Goal: Information Seeking & Learning: Learn about a topic

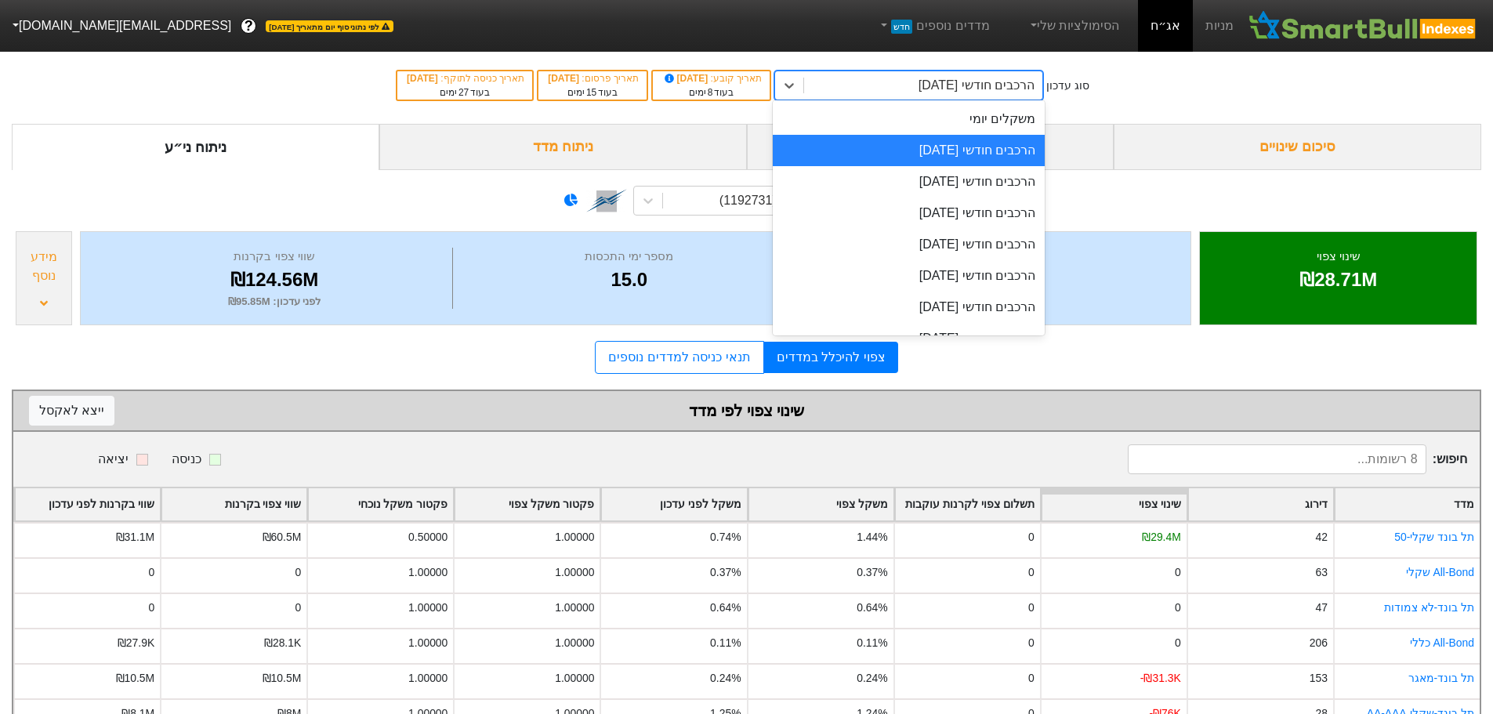
click at [951, 86] on div "הרכבים חודשי [DATE]" at bounding box center [976, 85] width 116 height 19
click at [943, 152] on div "הרכבים חודשי [DATE]" at bounding box center [909, 150] width 272 height 31
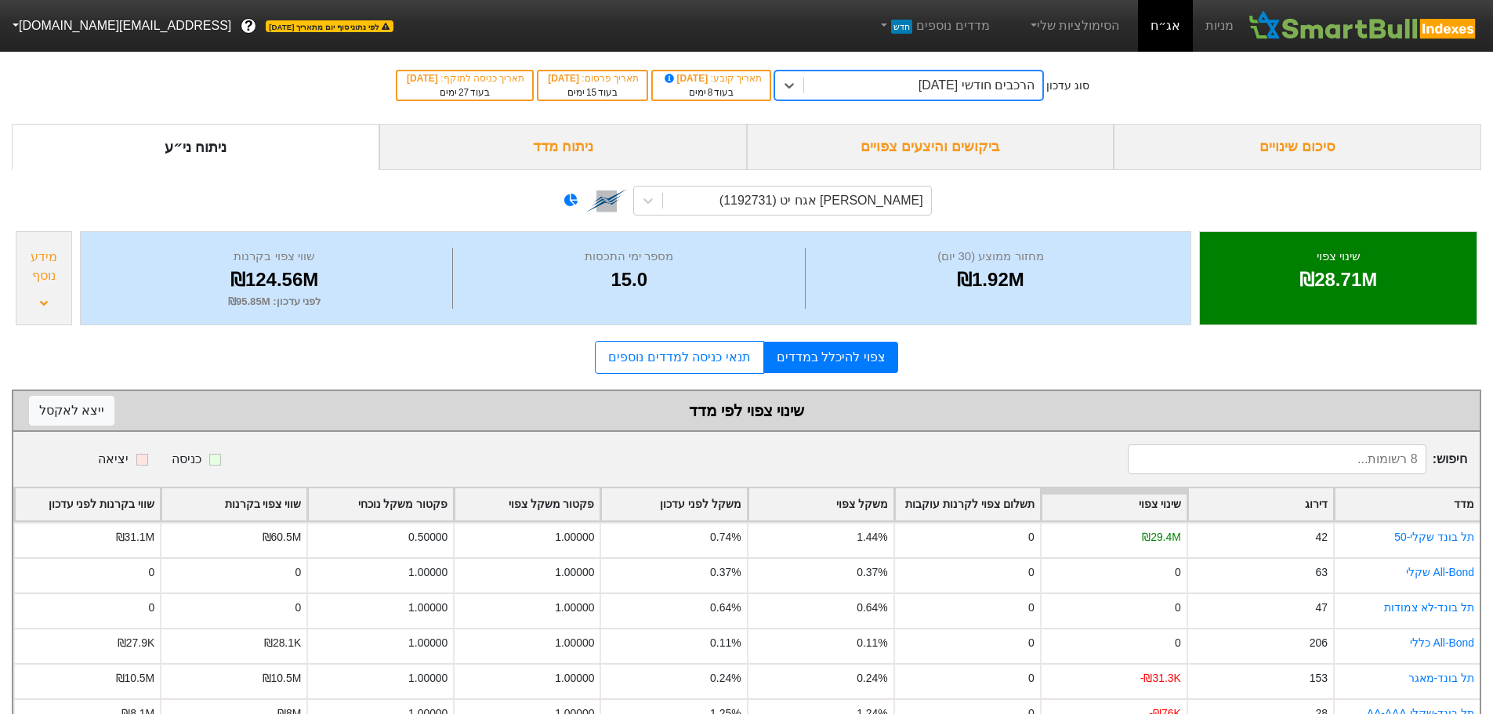
click at [946, 150] on div "ביקושים והיצעים צפויים" at bounding box center [931, 147] width 368 height 46
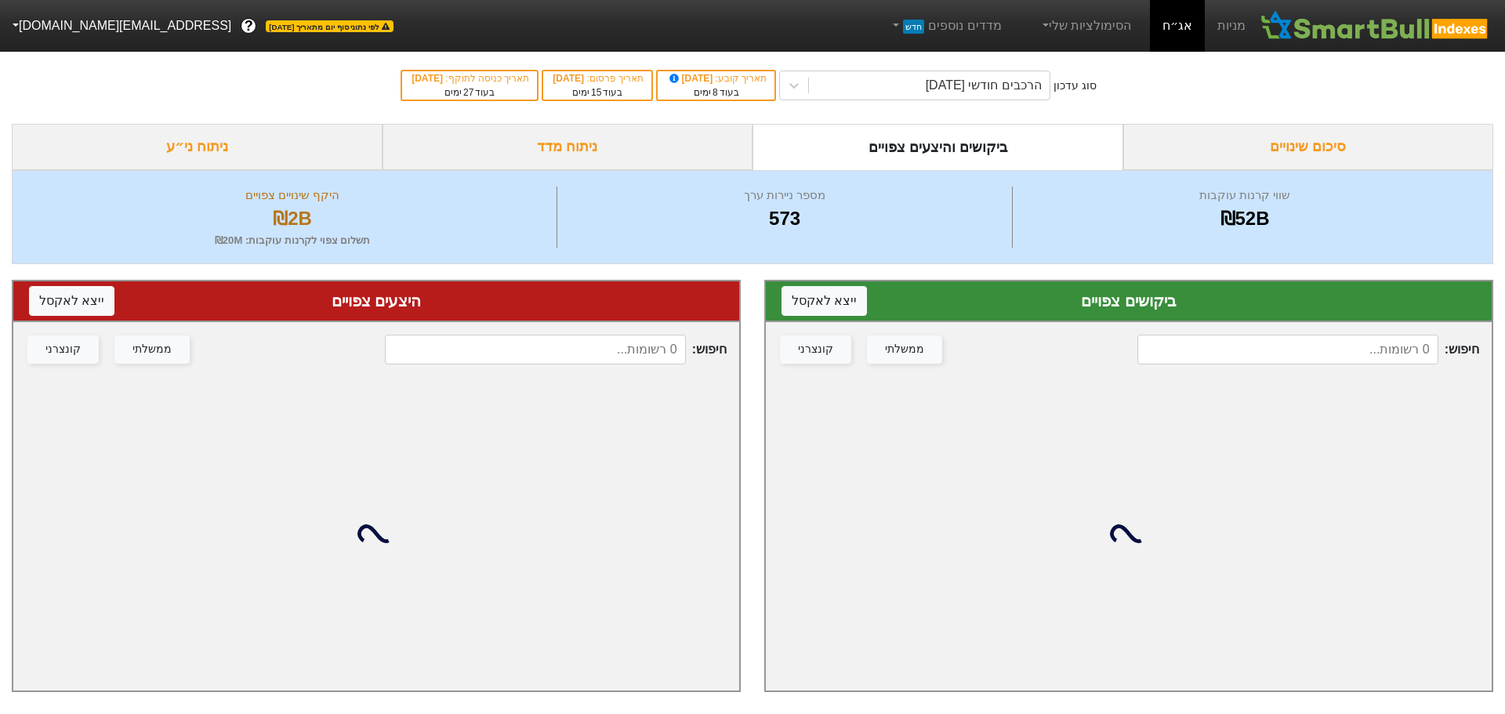
click at [1211, 342] on input at bounding box center [1287, 350] width 301 height 30
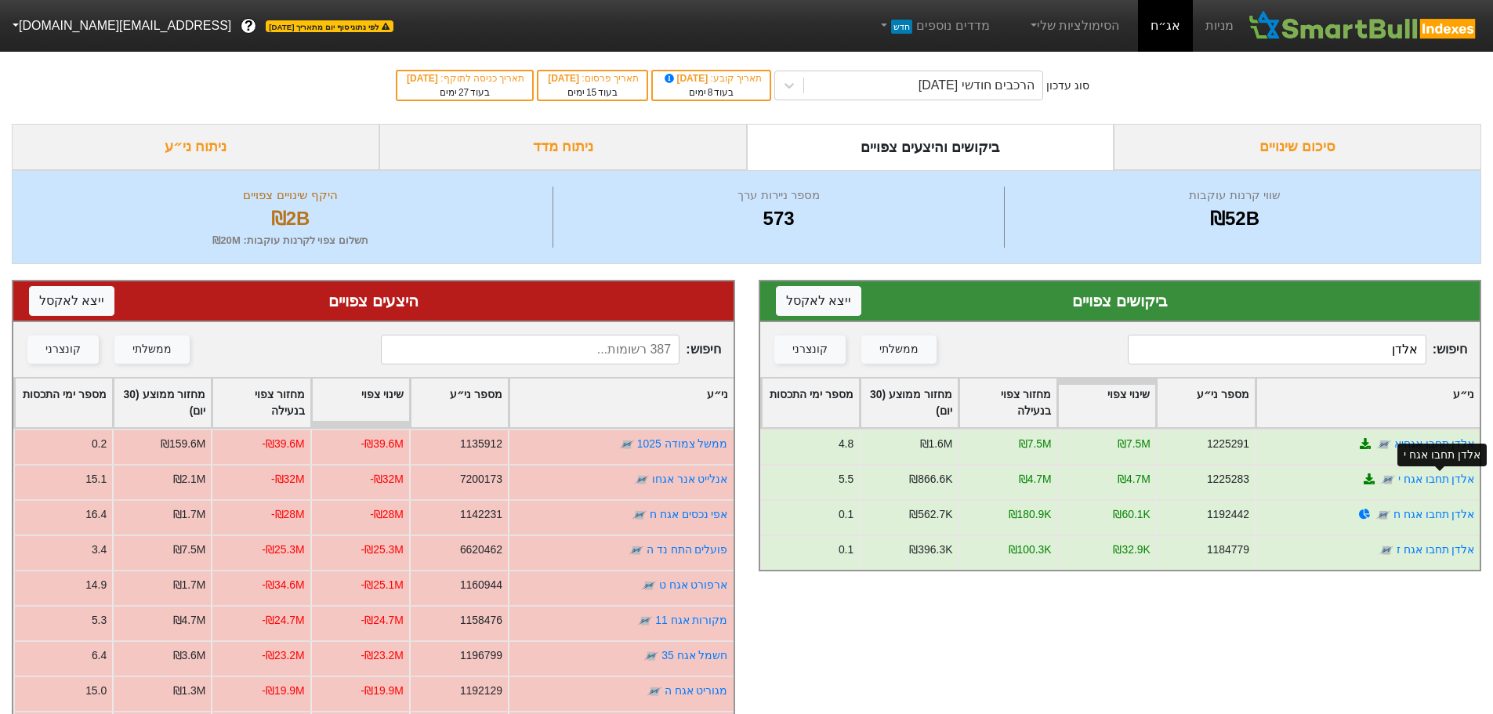
type input "אלדן"
click at [1457, 441] on div "אלדן תחבו אגח י" at bounding box center [1441, 454] width 89 height 33
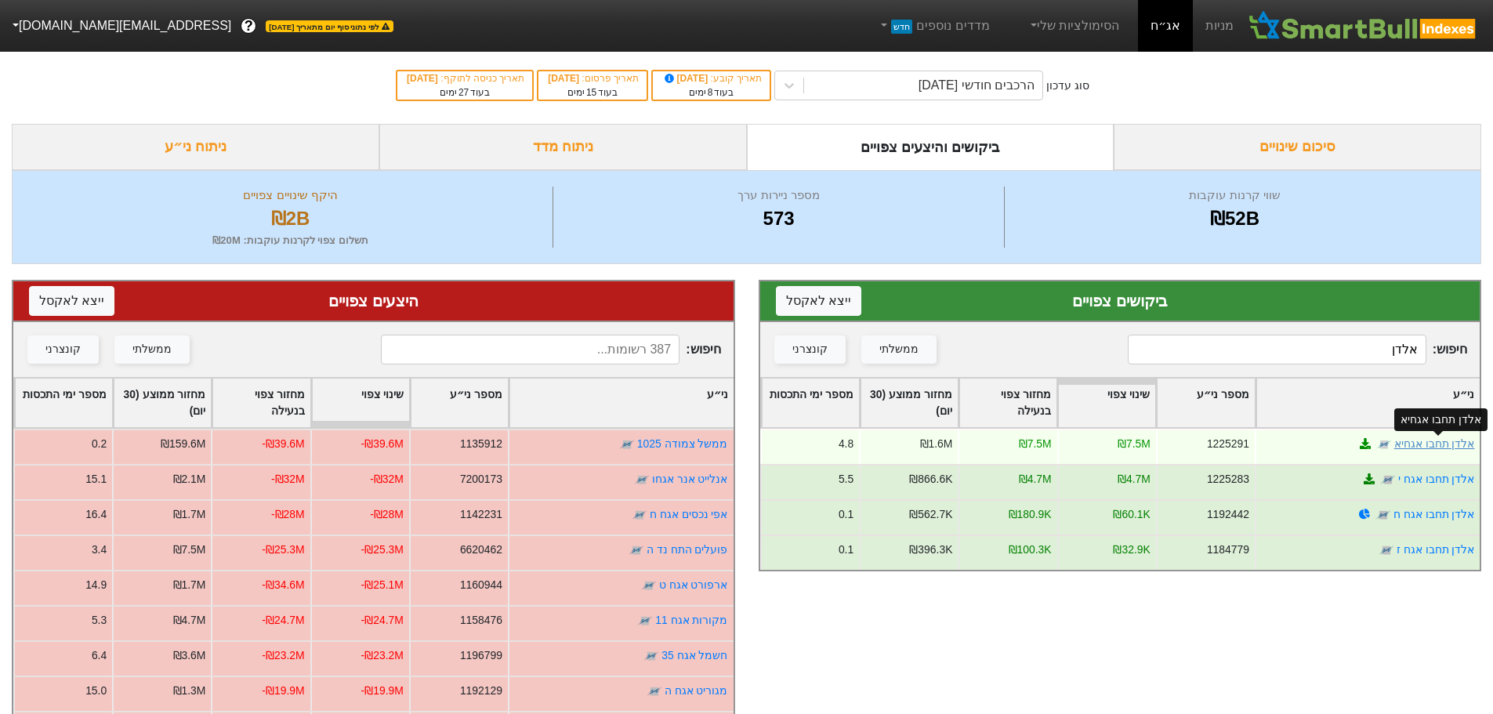
click at [1418, 443] on link "אלדן תחבו אגחיא" at bounding box center [1433, 443] width 81 height 13
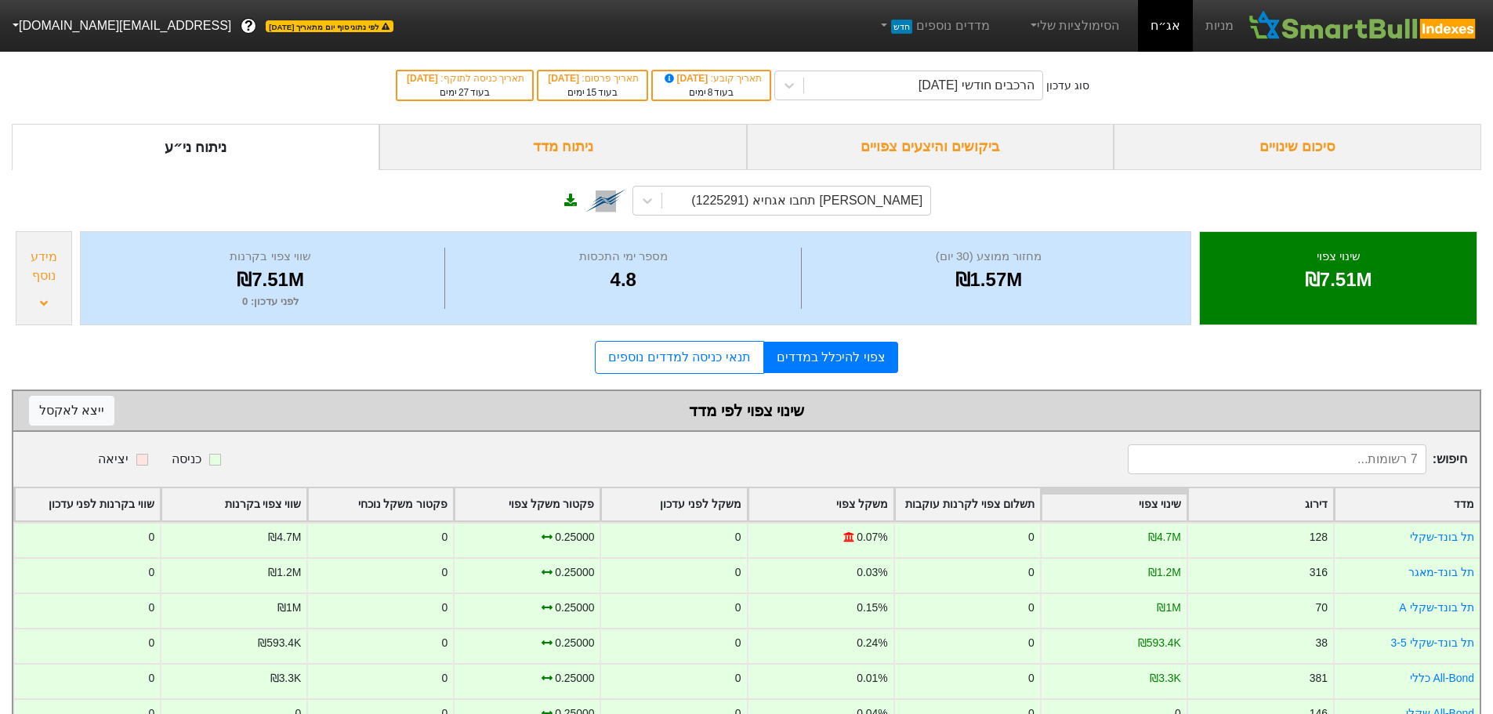
click at [914, 146] on div "ביקושים והיצעים צפויים" at bounding box center [931, 147] width 368 height 46
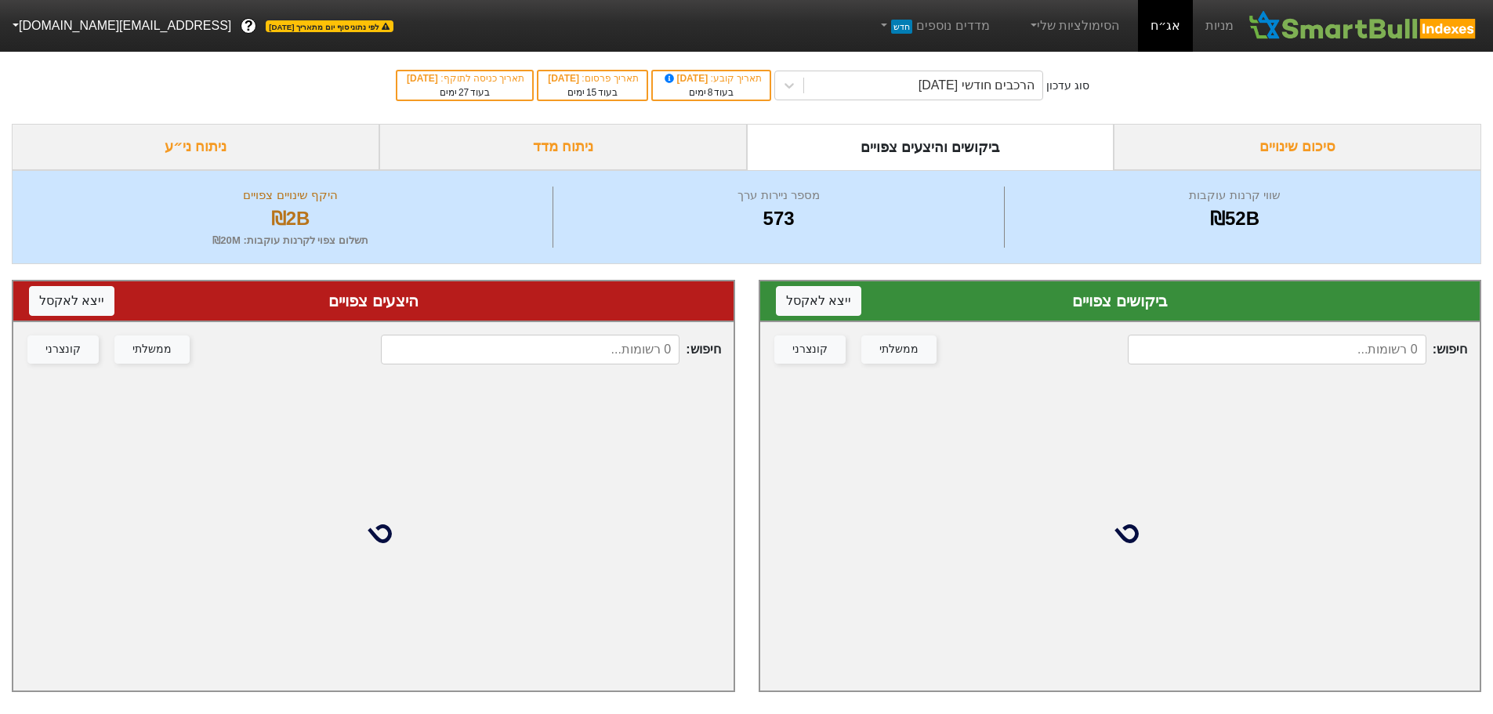
click at [1251, 359] on input at bounding box center [1277, 350] width 299 height 30
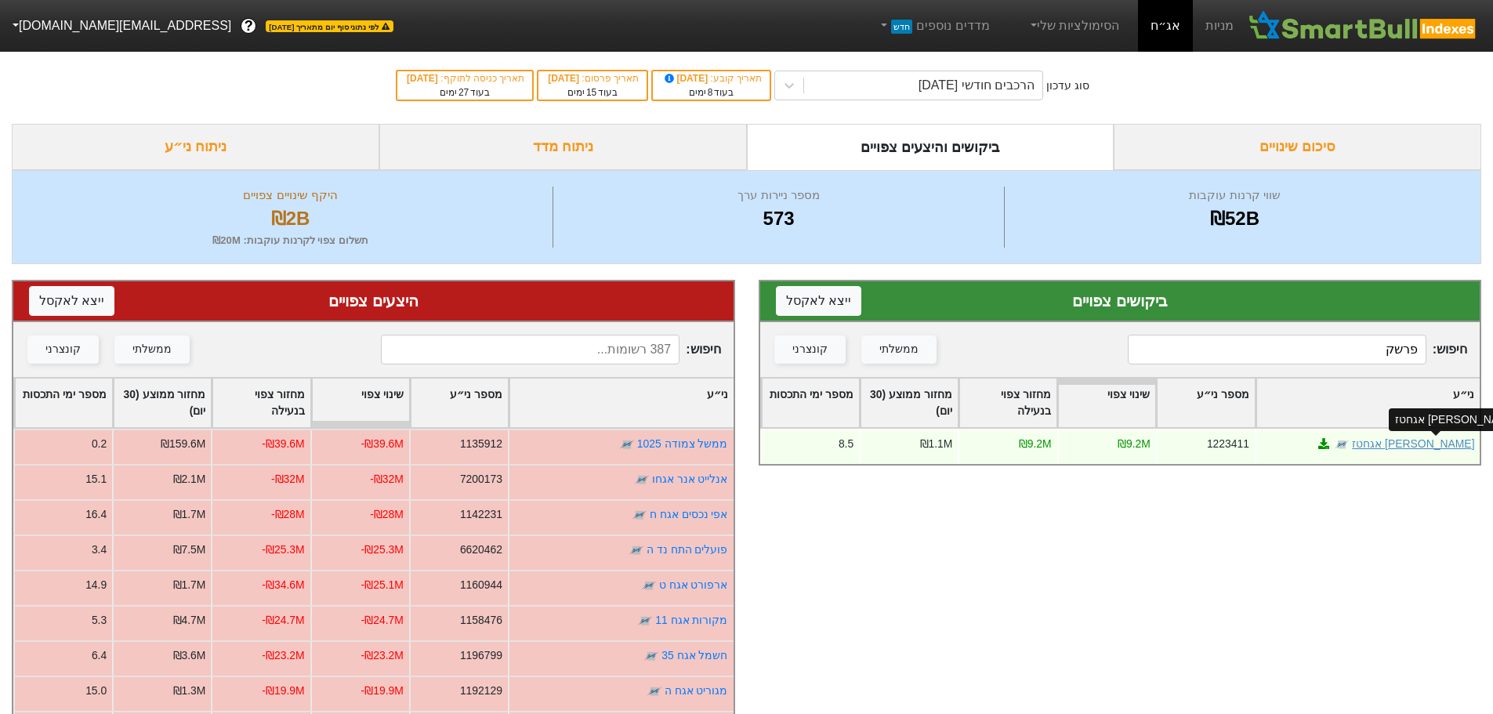
type input "פרשק"
click at [1418, 444] on link "[PERSON_NAME] אגחטז" at bounding box center [1413, 443] width 122 height 13
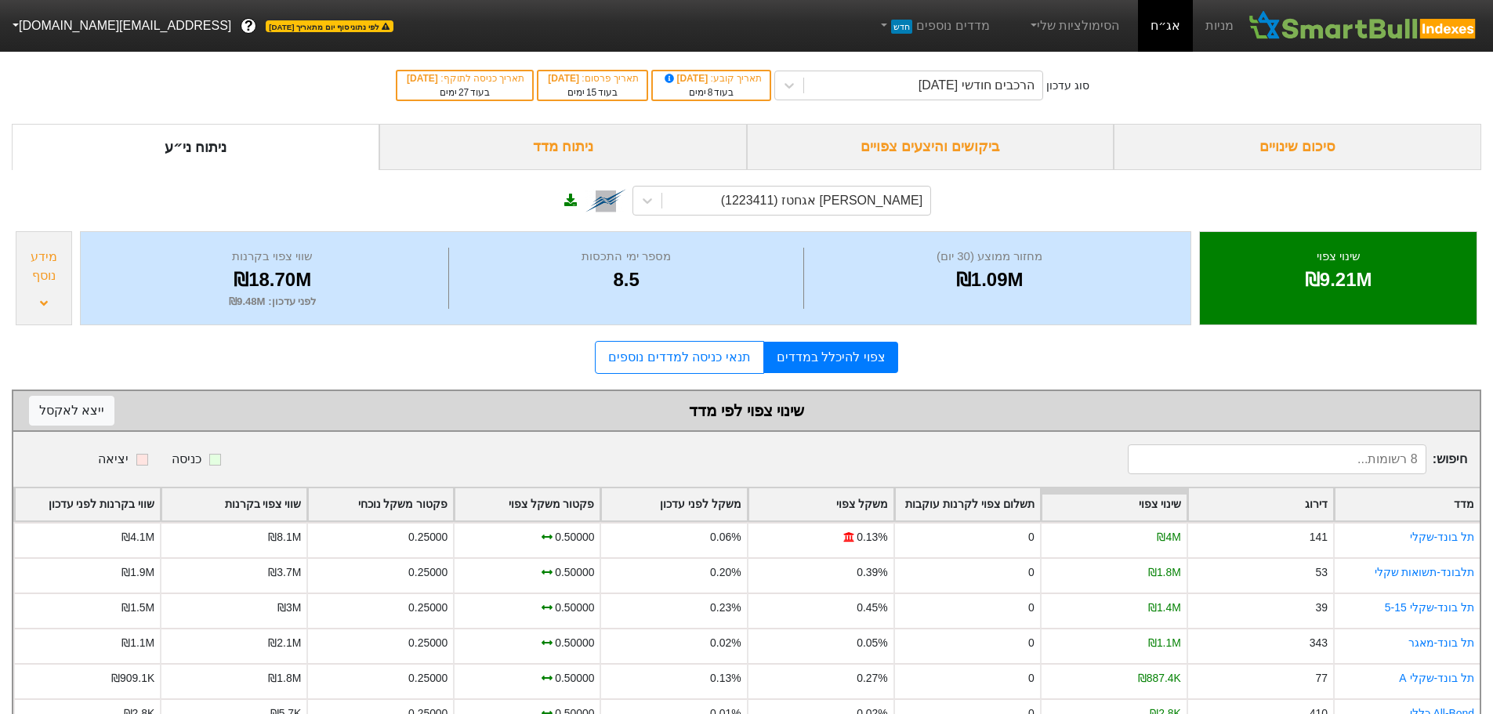
scroll to position [119, 0]
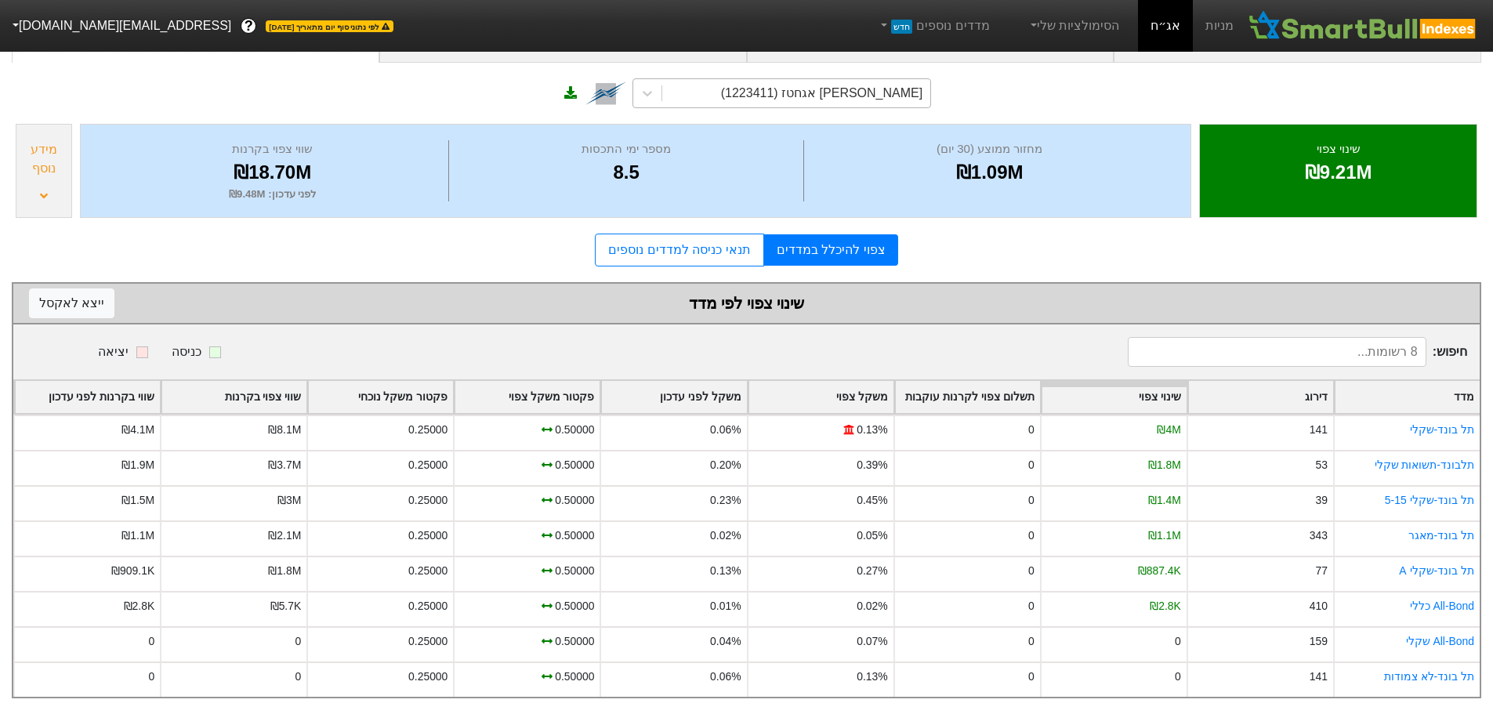
click at [876, 84] on div "[PERSON_NAME] אגחטז (1223411)" at bounding box center [821, 93] width 201 height 19
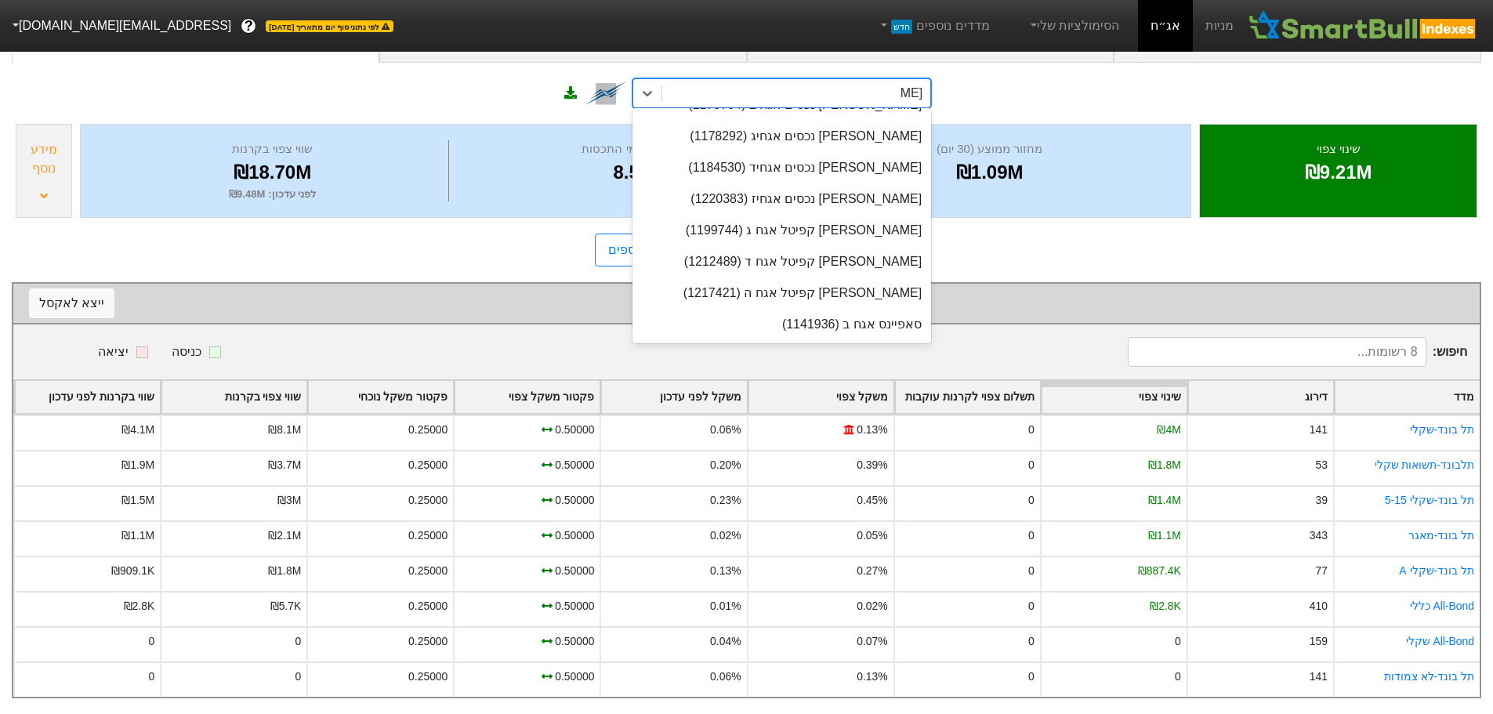
scroll to position [22, 0]
type input "[PERSON_NAME] נכ"
click at [854, 317] on div "[PERSON_NAME] נכסים אגחיז (1220383)" at bounding box center [781, 324] width 299 height 31
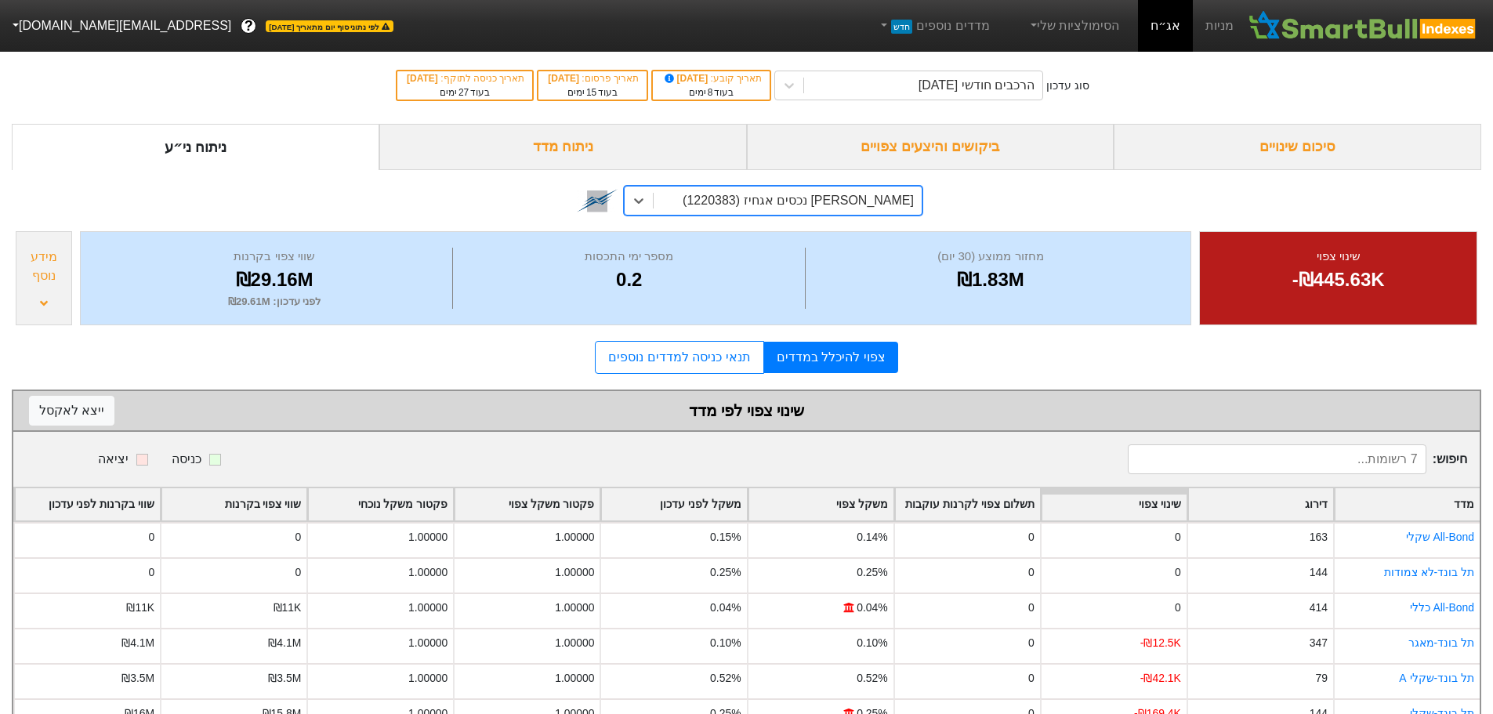
click at [988, 147] on div "ביקושים והיצעים צפויים" at bounding box center [931, 147] width 368 height 46
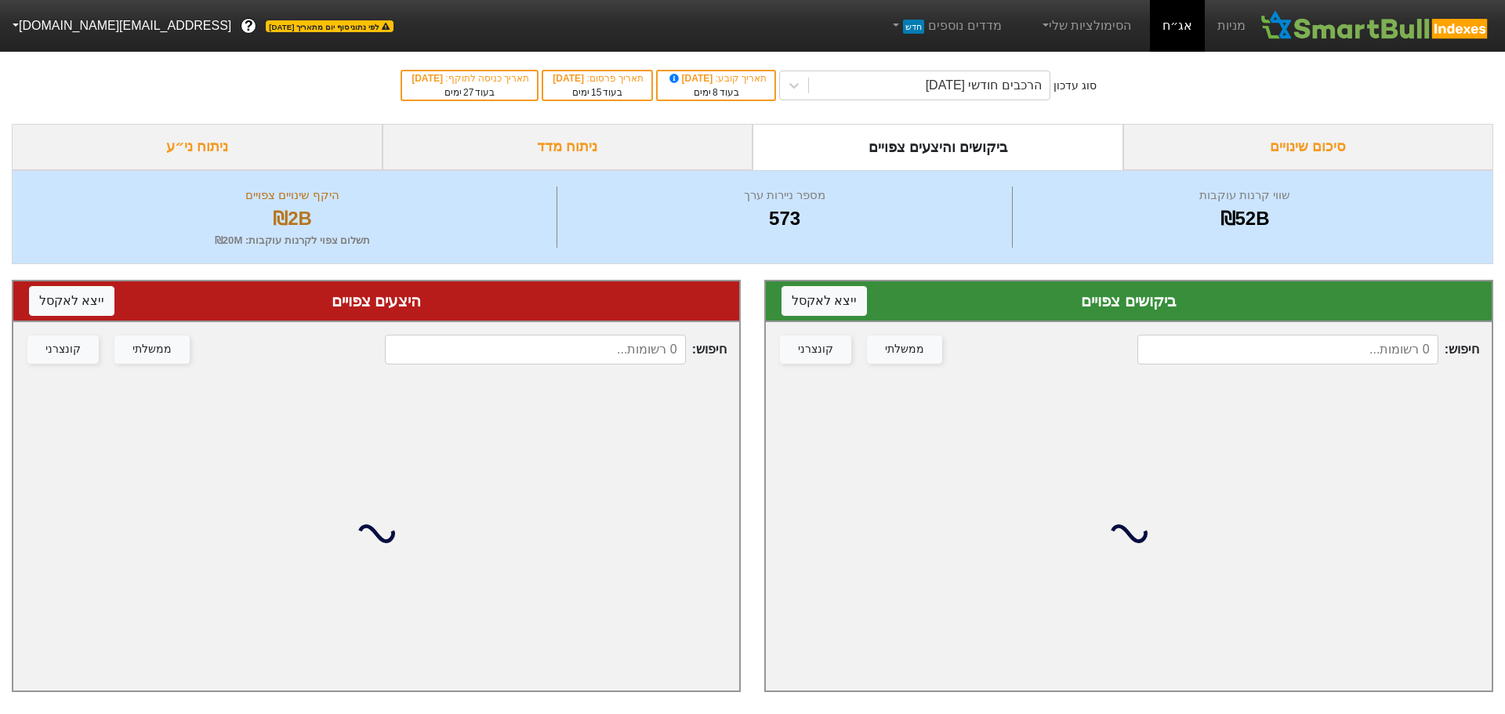
click at [1224, 339] on input at bounding box center [1287, 350] width 301 height 30
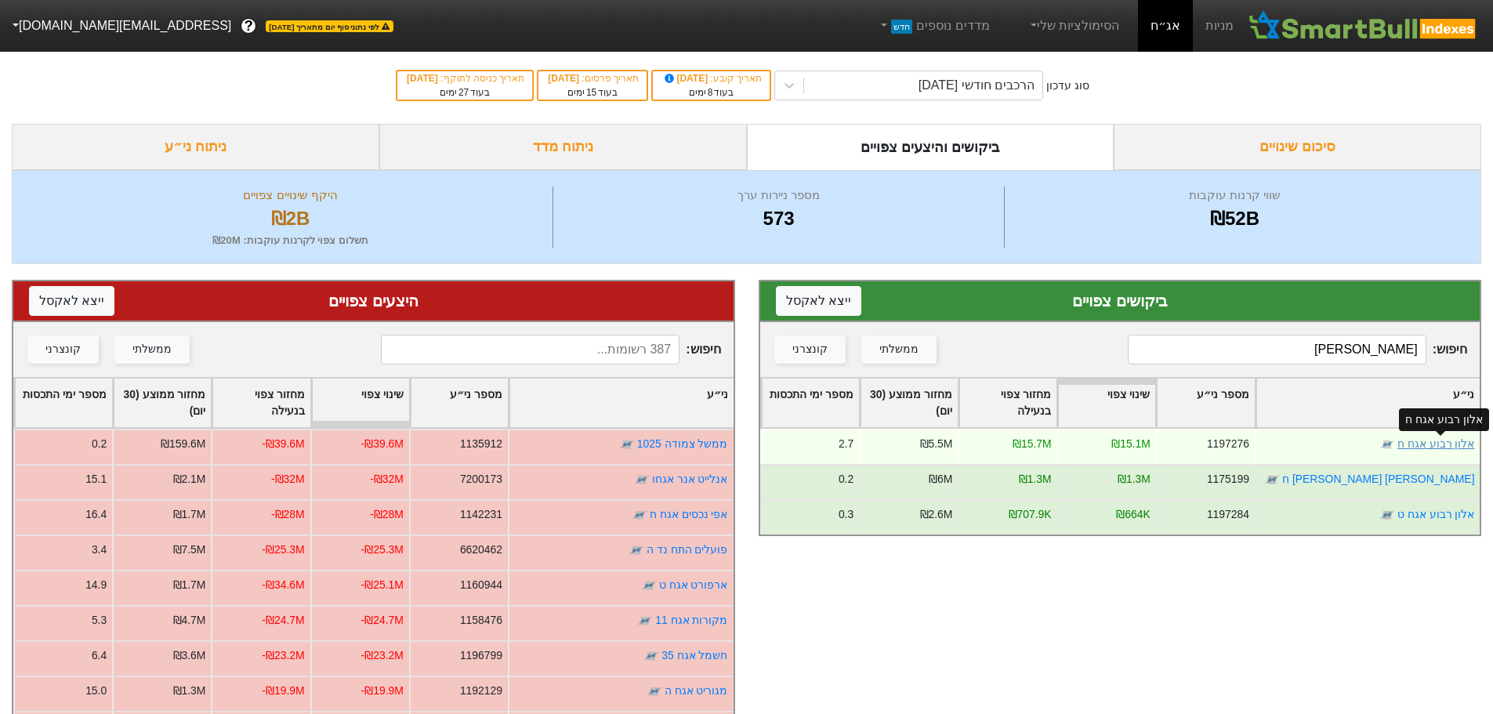
type input "[PERSON_NAME]"
click at [1433, 445] on link "אלון רבוע אגח ח" at bounding box center [1435, 443] width 78 height 13
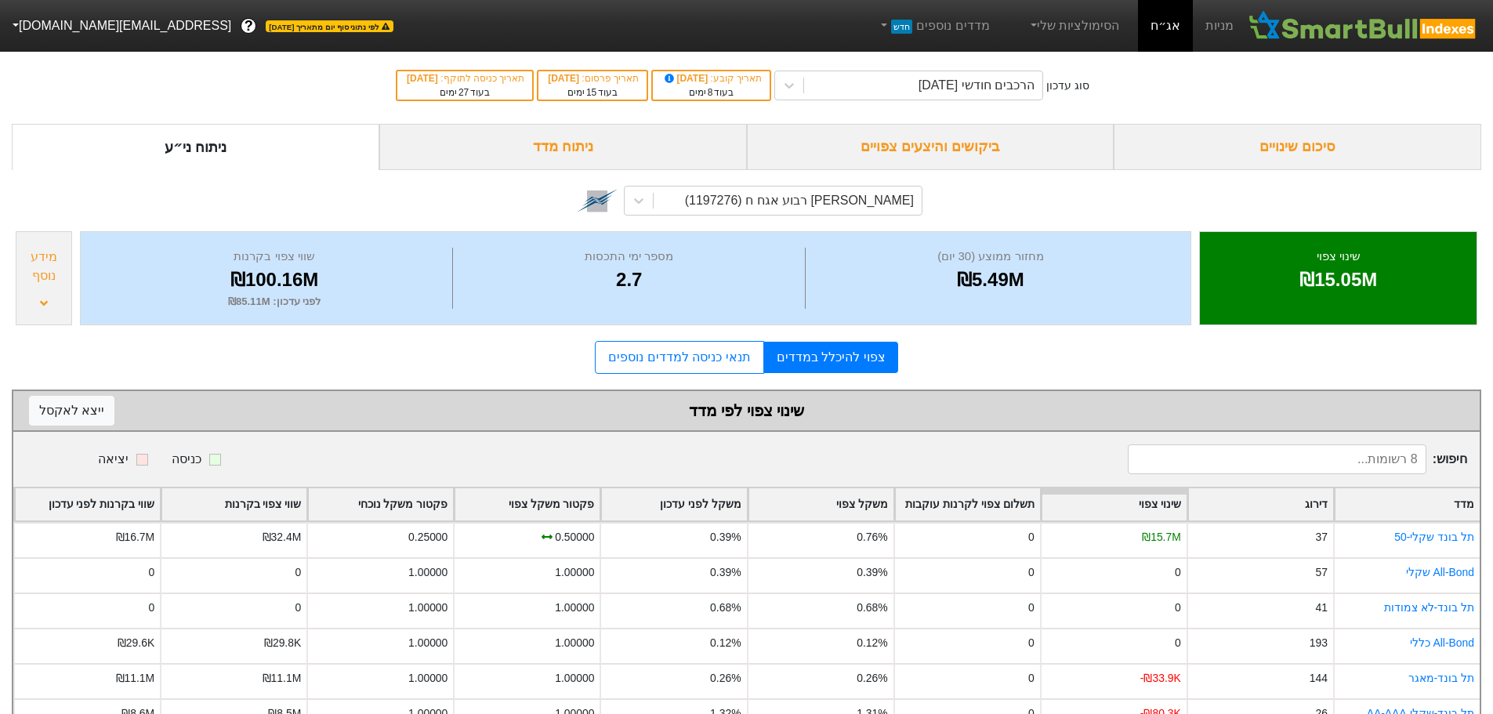
scroll to position [119, 0]
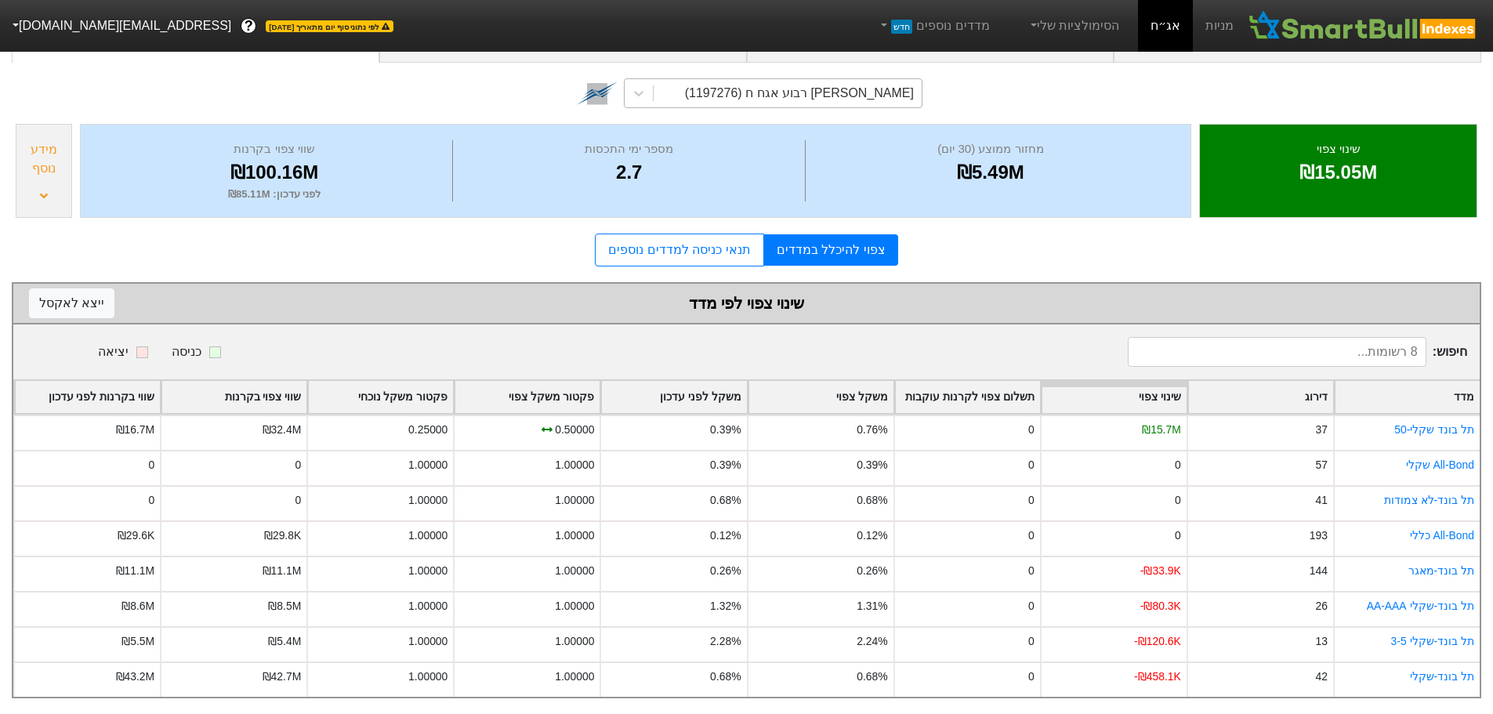
click at [871, 84] on div "[PERSON_NAME] רבוע אגח ח (1197276)" at bounding box center [799, 93] width 229 height 19
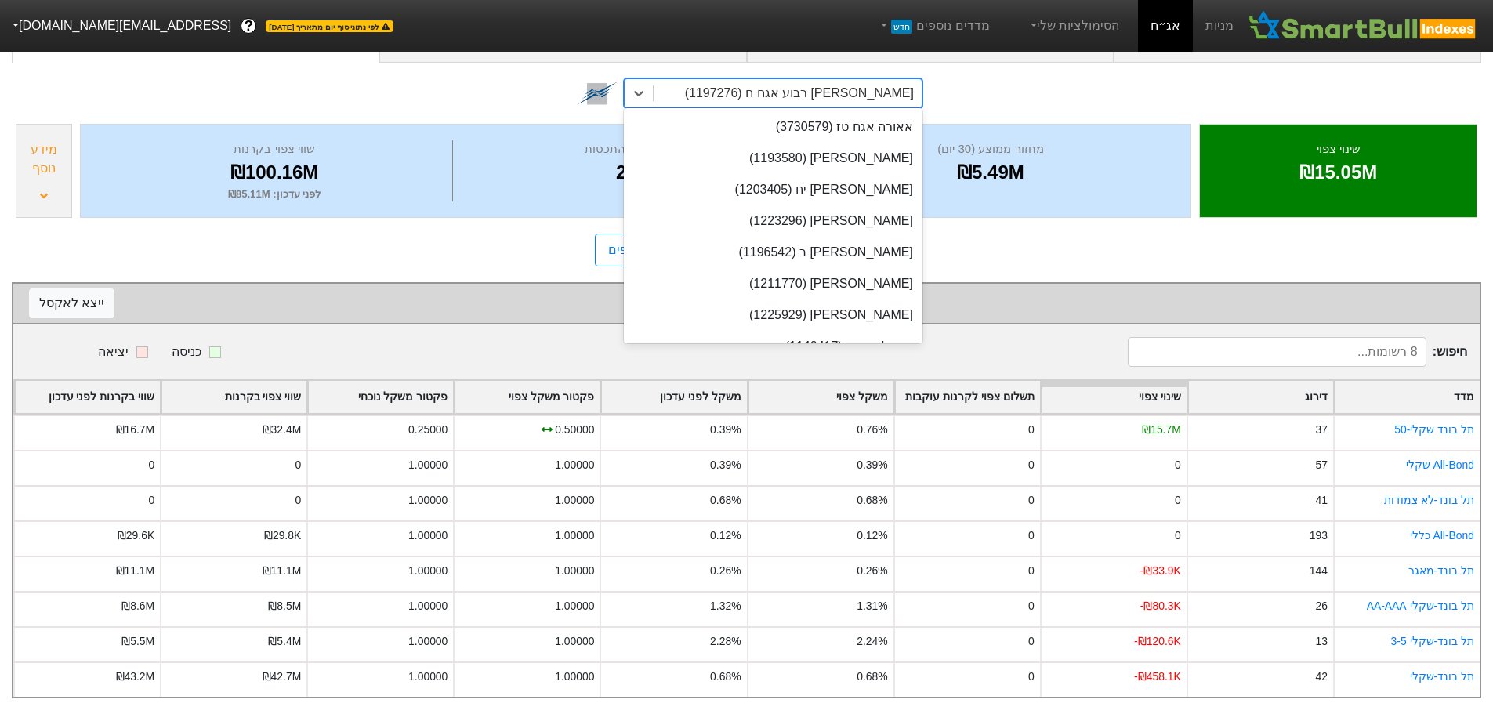
scroll to position [2254, 0]
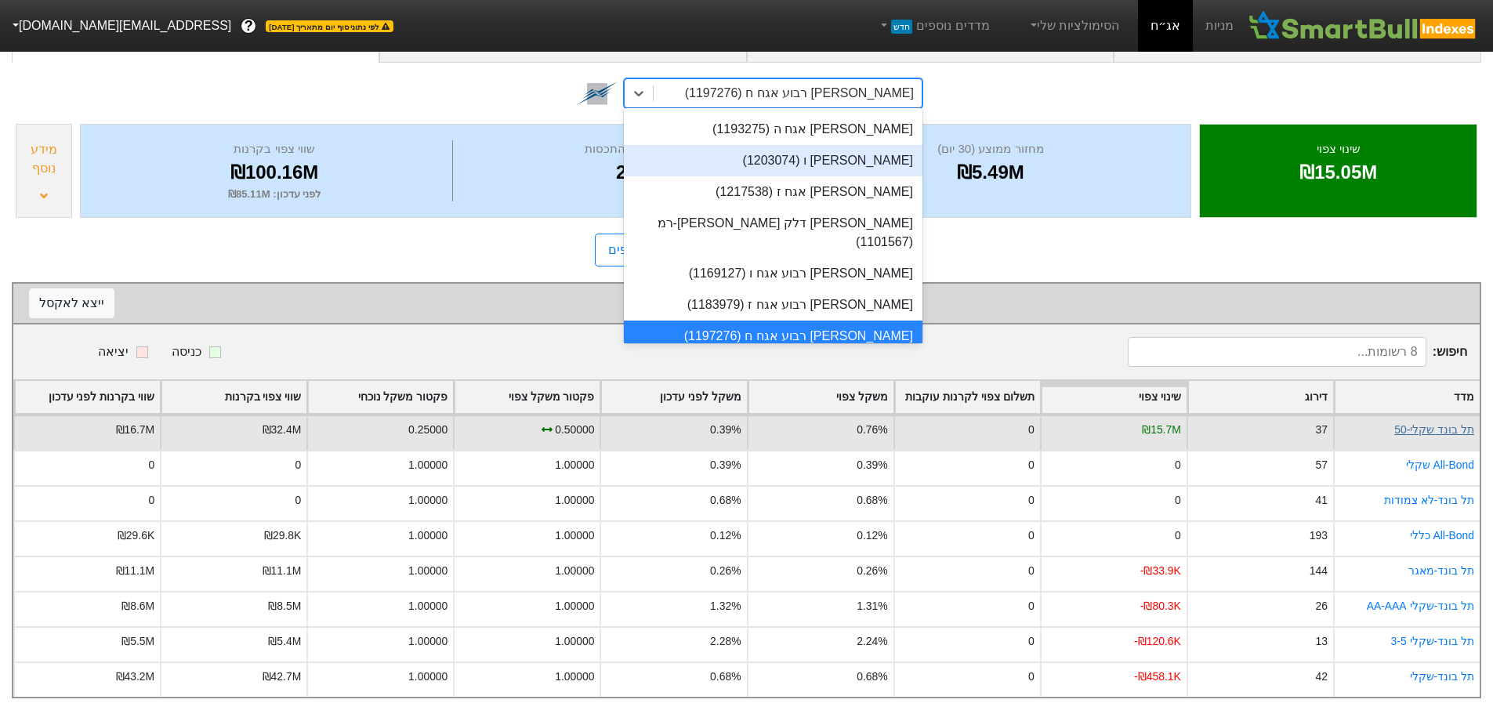
click at [1432, 423] on link "תל בונד שקלי-50" at bounding box center [1434, 429] width 80 height 13
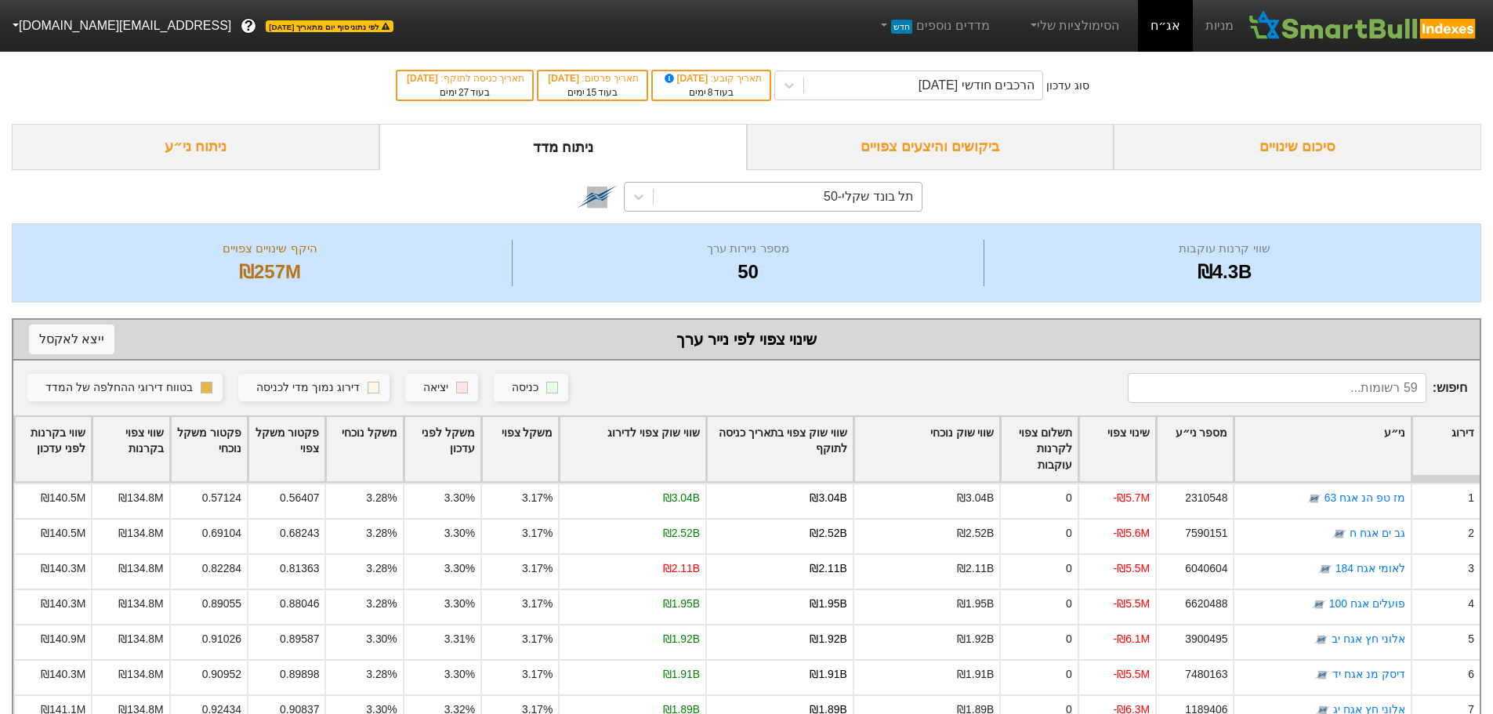
click at [867, 194] on div "תל בונד שקלי-50" at bounding box center [869, 196] width 90 height 19
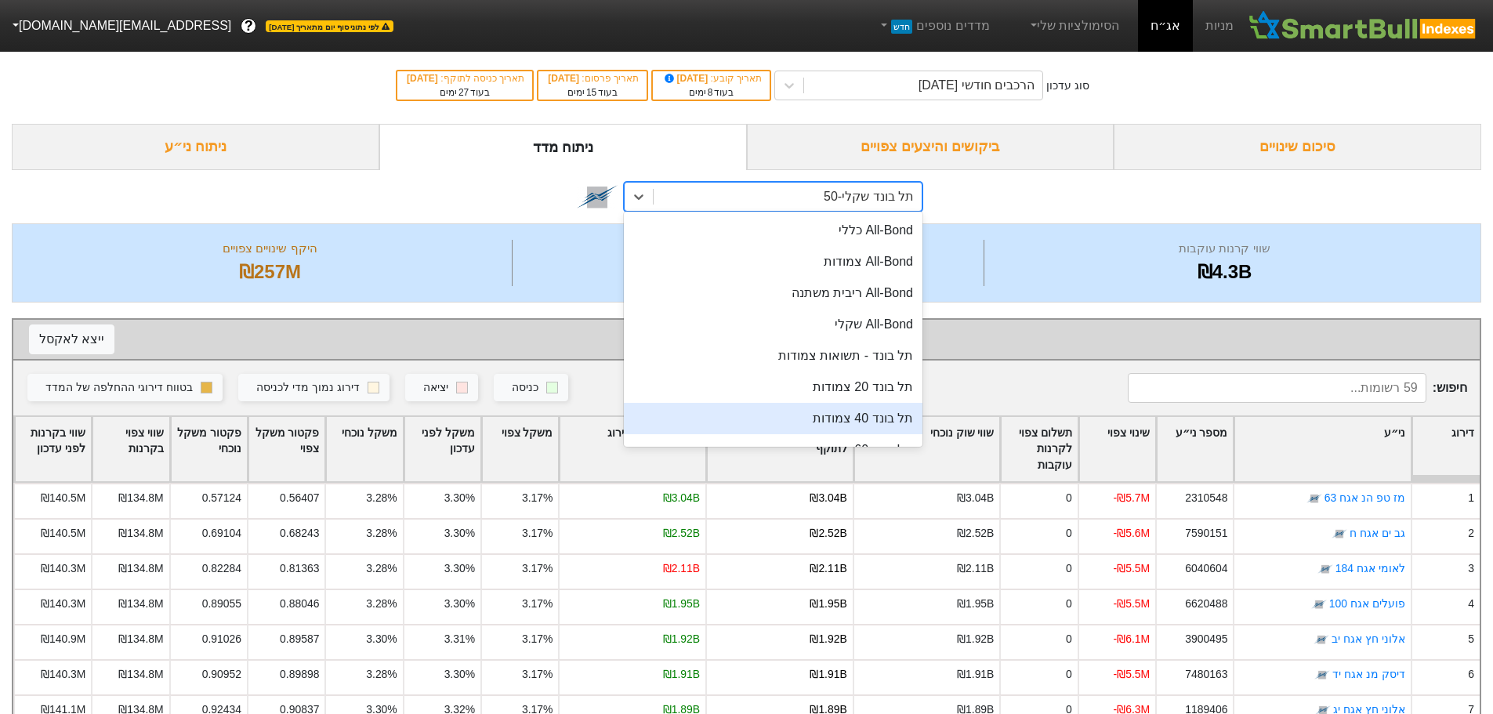
click at [860, 417] on div "תל בונד 40 צמודות" at bounding box center [773, 418] width 299 height 31
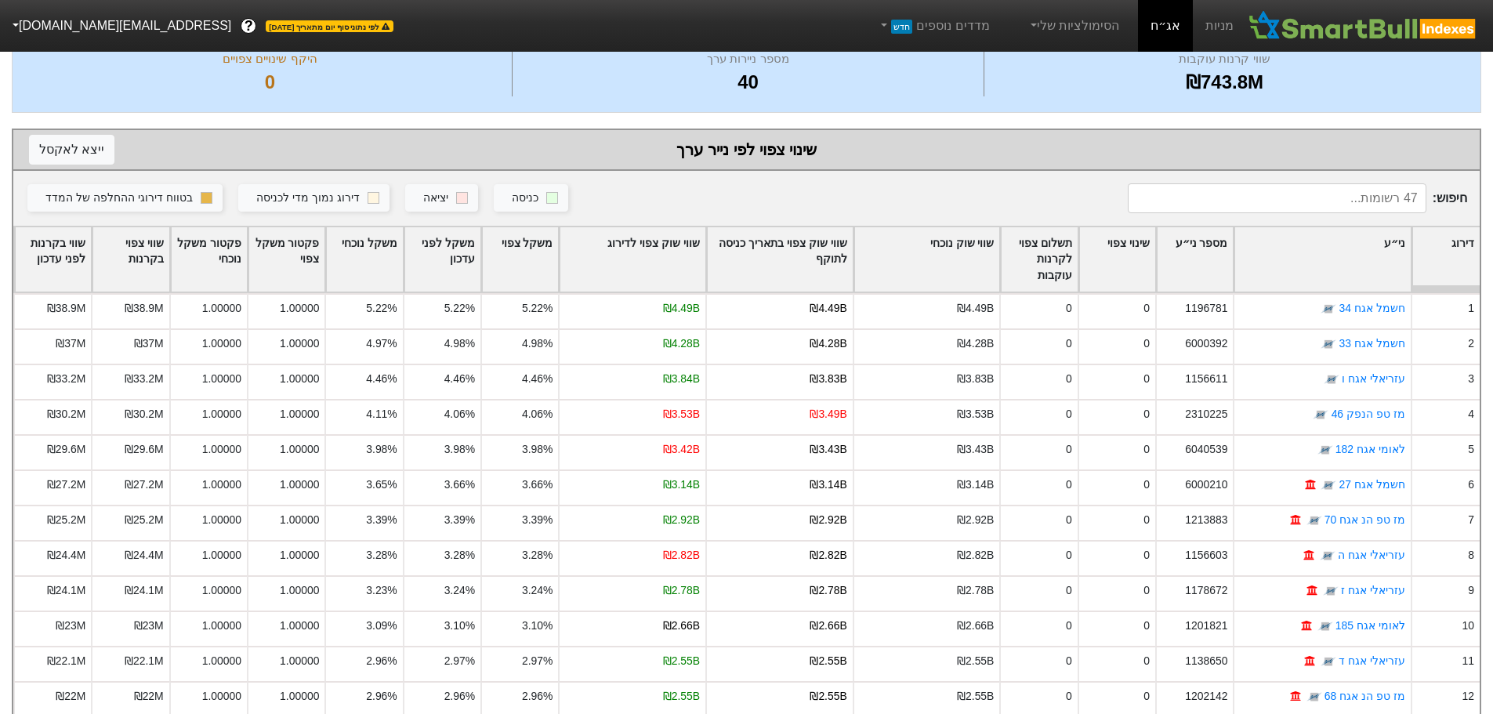
scroll to position [111, 0]
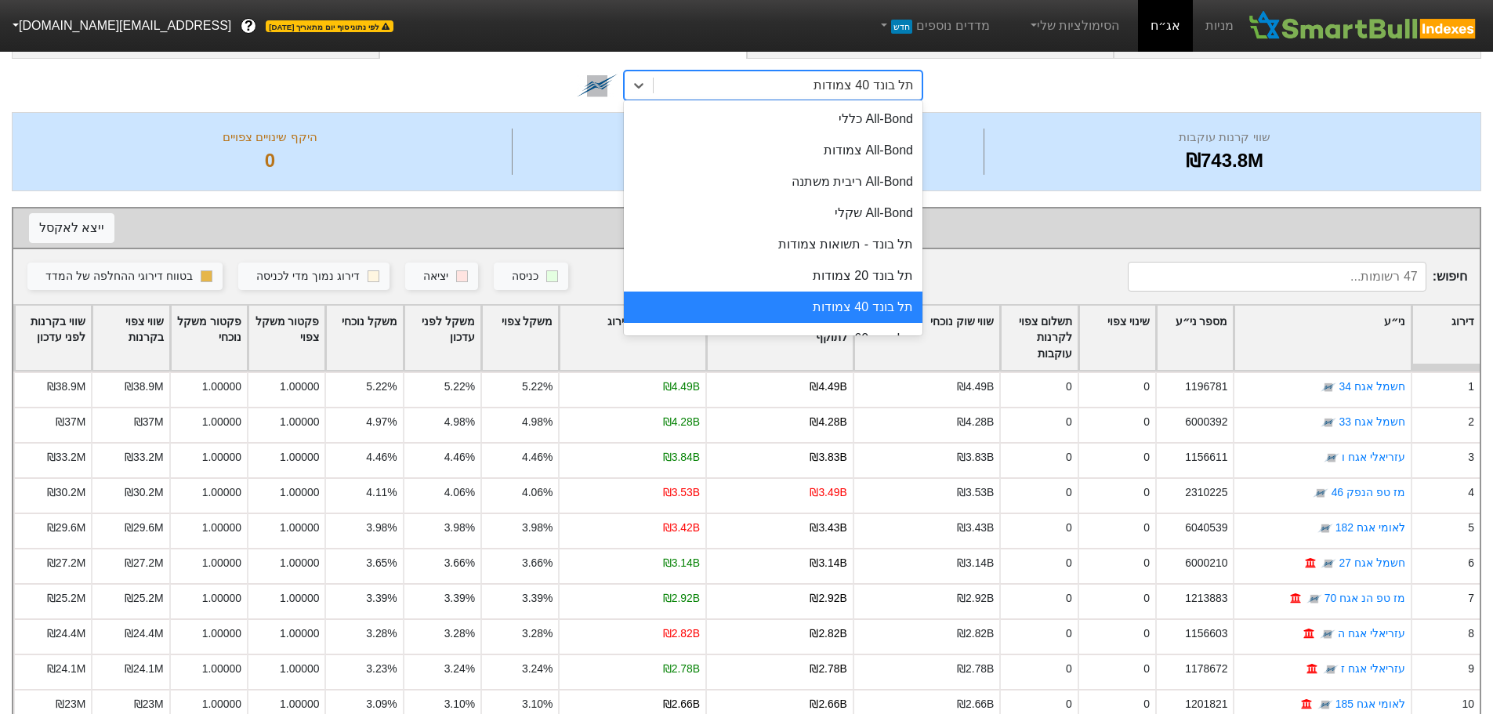
drag, startPoint x: 876, startPoint y: 81, endPoint x: 871, endPoint y: 91, distance: 10.5
click at [876, 81] on div "תל בונד 40 צמודות" at bounding box center [863, 85] width 100 height 19
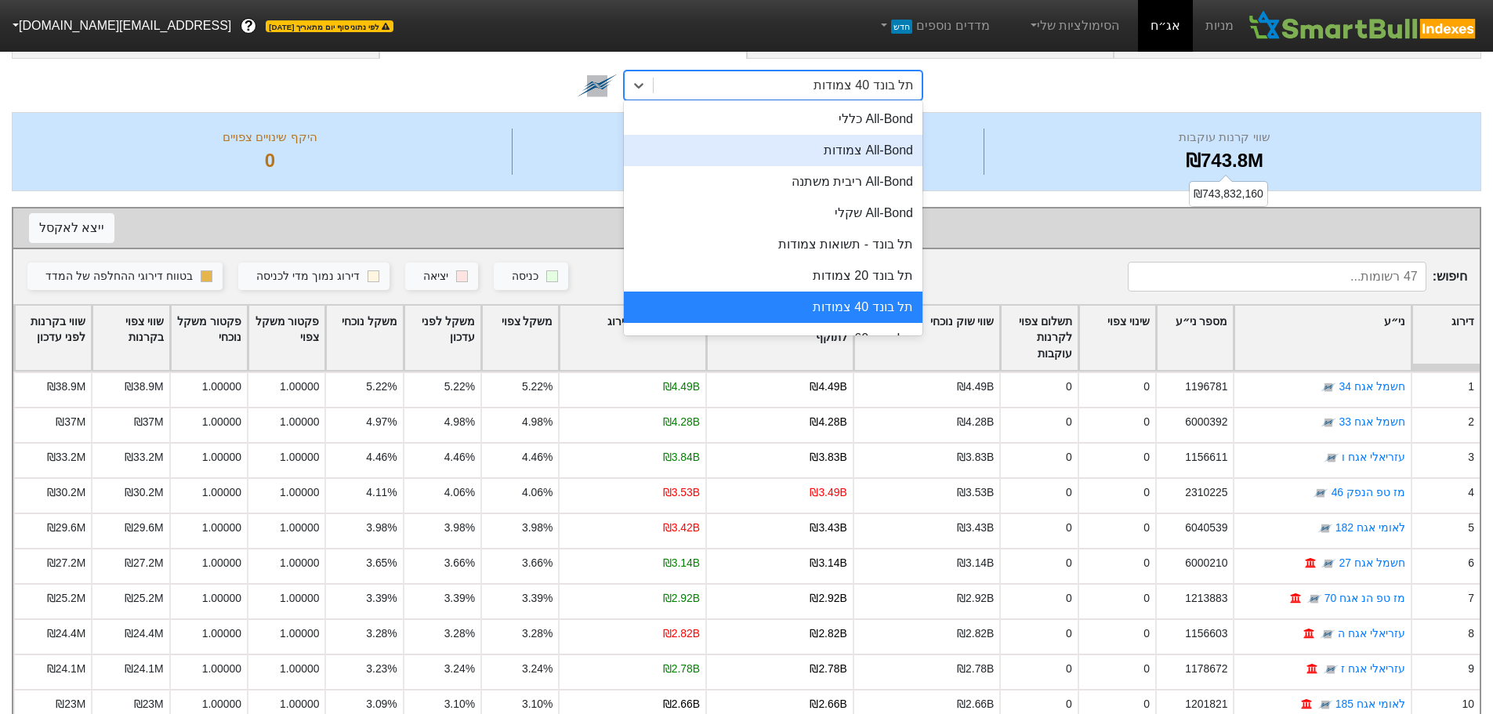
click at [1027, 155] on div "₪743.8M" at bounding box center [1224, 161] width 473 height 28
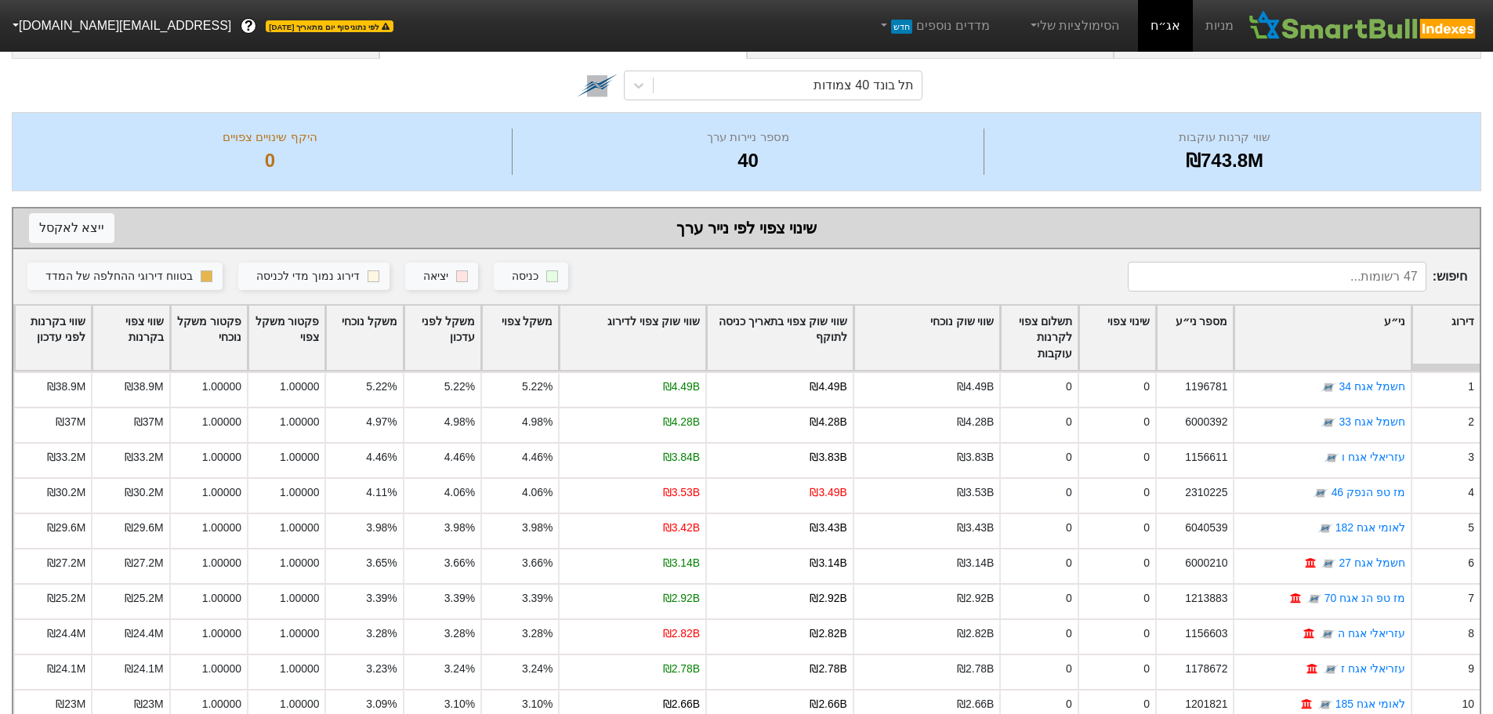
scroll to position [0, 0]
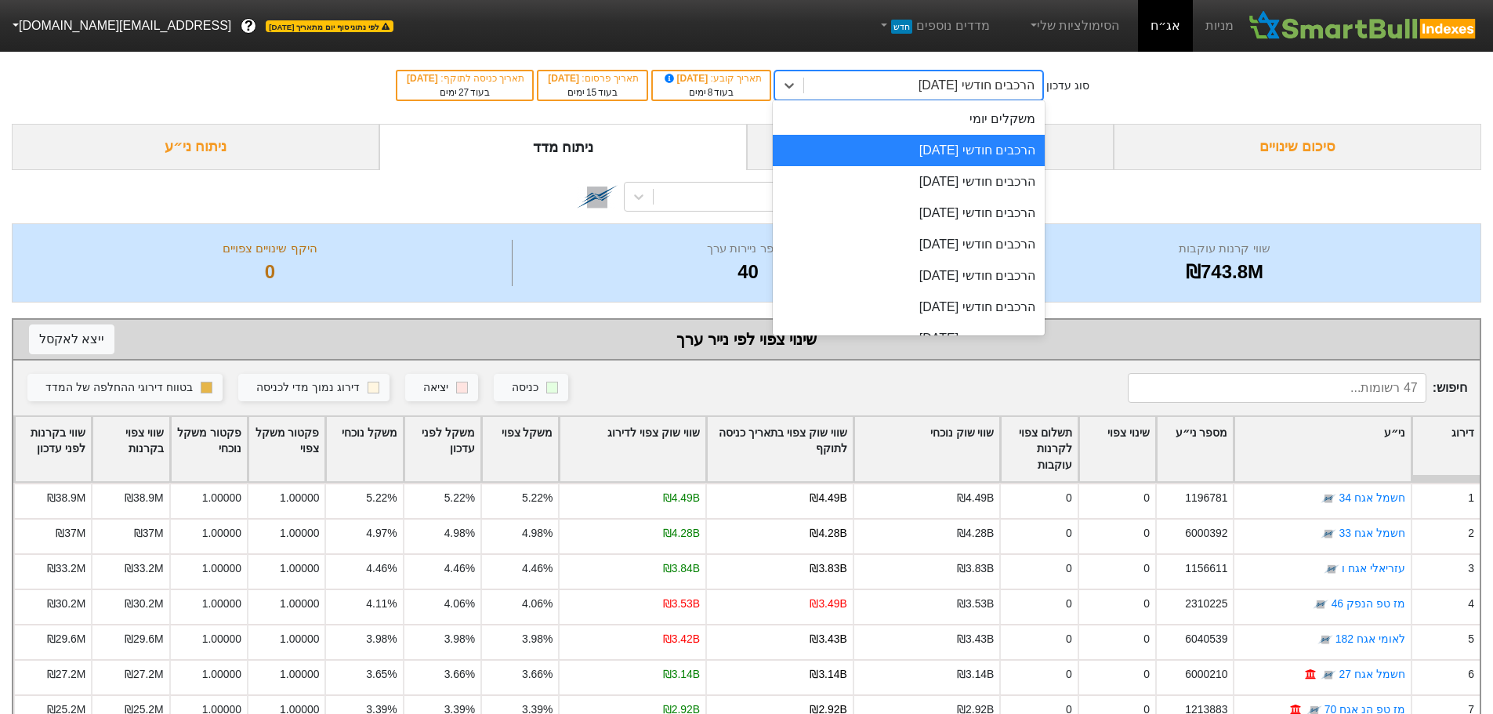
click at [994, 89] on div "הרכבים חודשי [DATE]" at bounding box center [976, 85] width 116 height 19
click at [968, 182] on div "הרכבים חודשי [DATE]" at bounding box center [909, 181] width 272 height 31
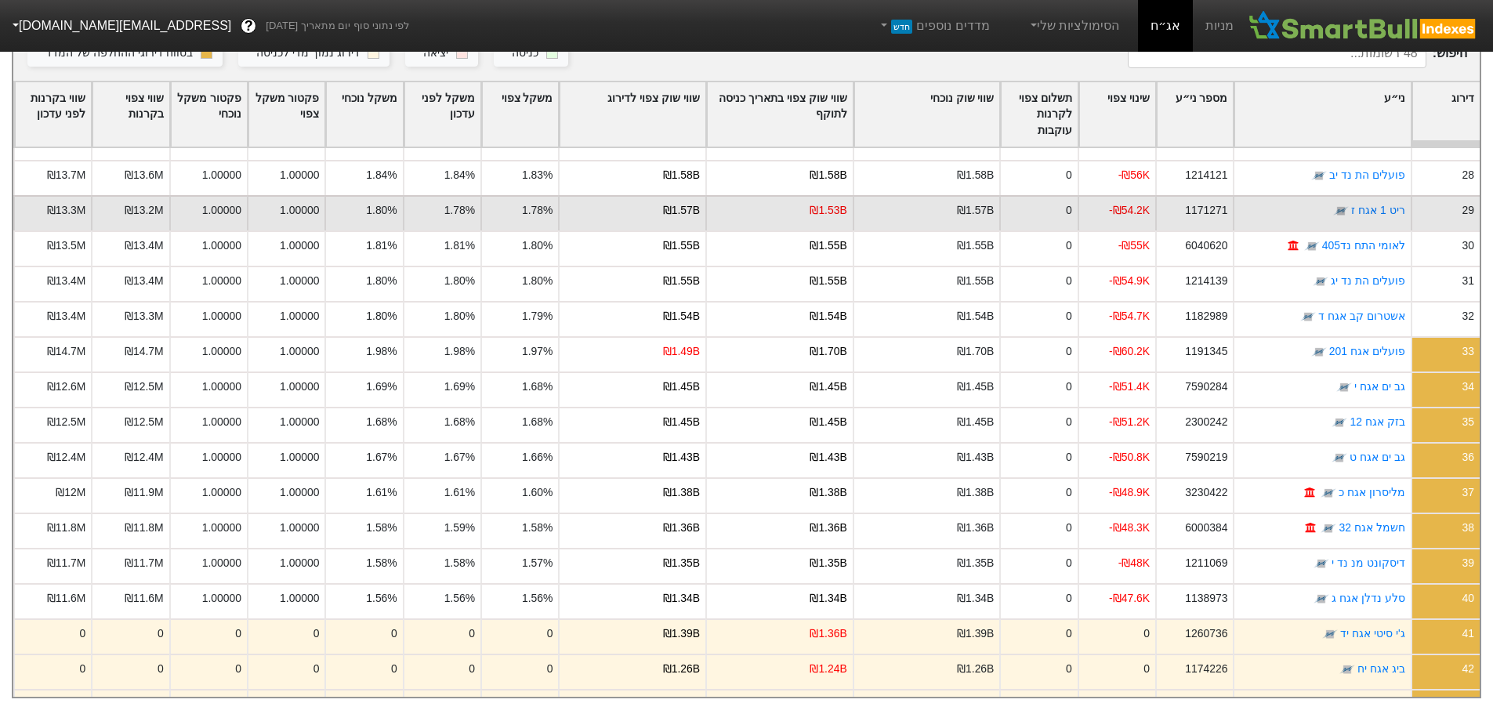
scroll to position [1019, 0]
